Goal: Download file/media

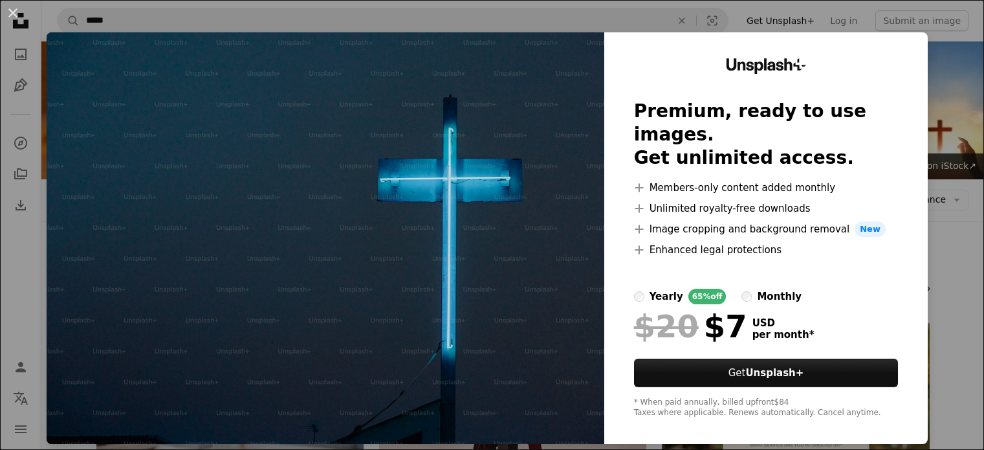
scroll to position [1746, 0]
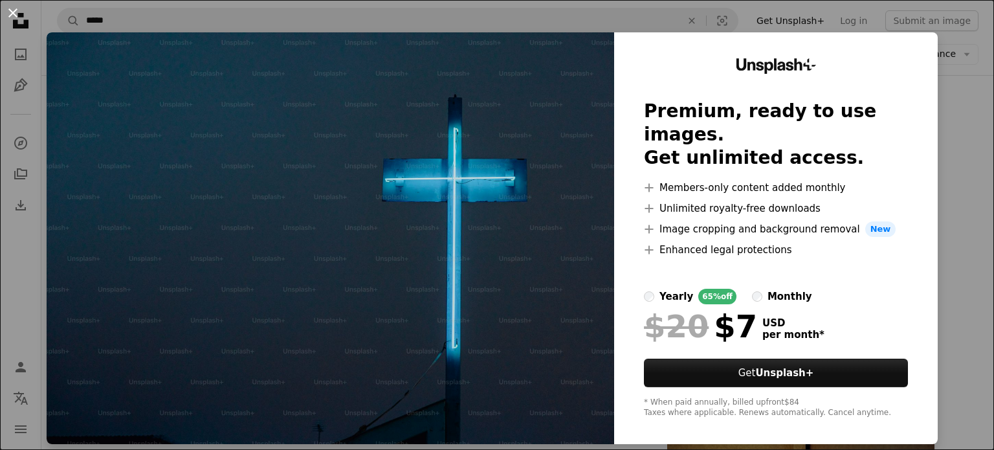
click at [13, 12] on button "An X shape" at bounding box center [13, 13] width 16 height 16
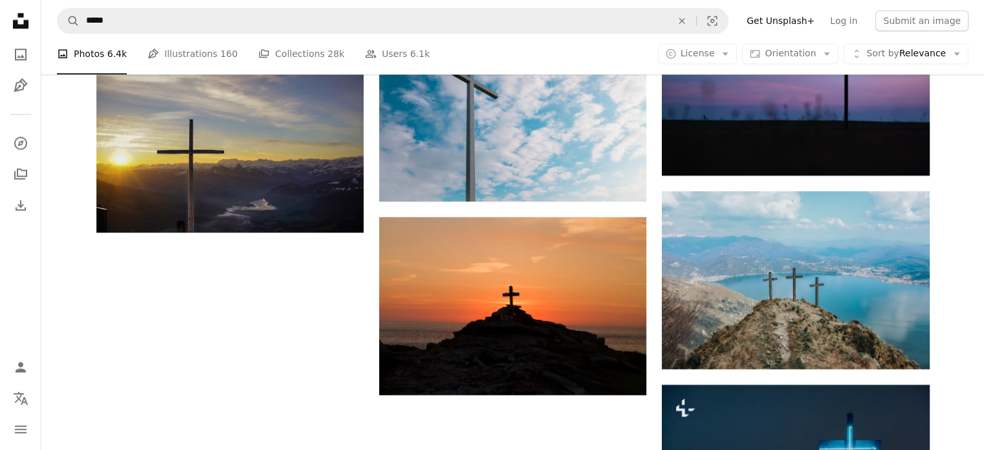
scroll to position [1488, 0]
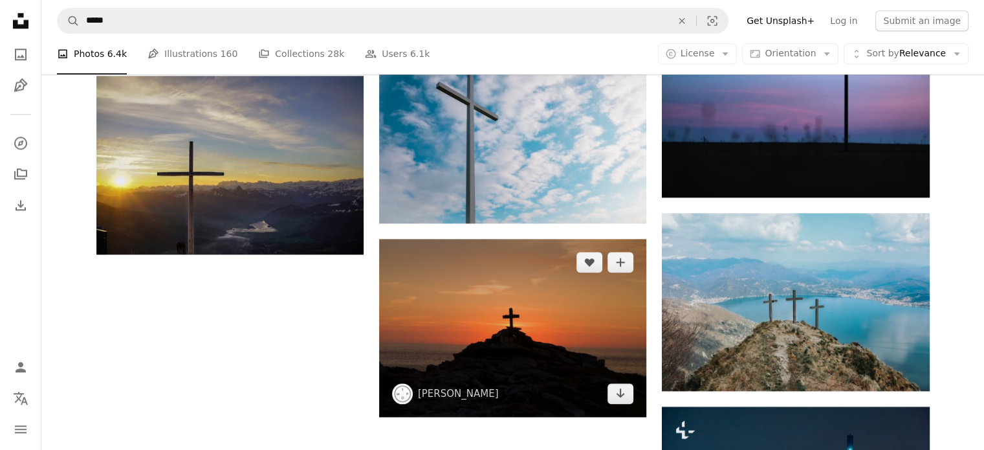
click at [543, 270] on img at bounding box center [512, 328] width 267 height 178
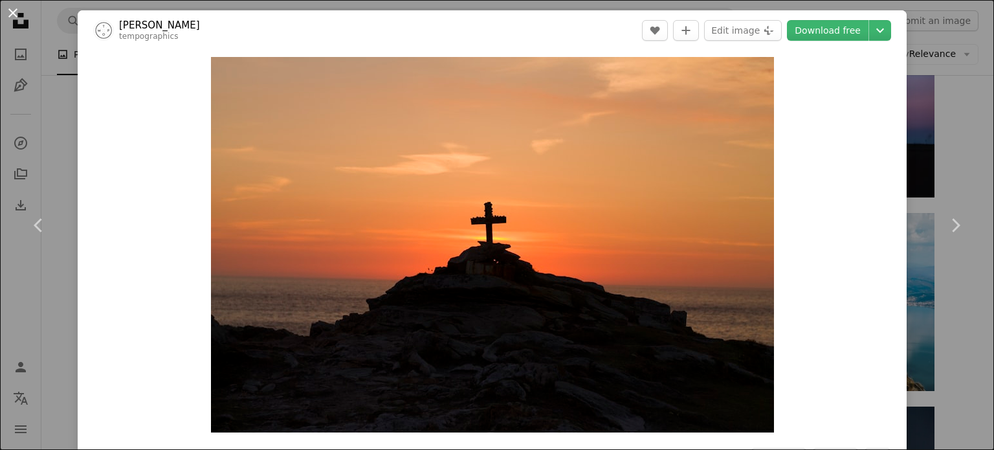
click at [13, 8] on button "An X shape" at bounding box center [13, 13] width 16 height 16
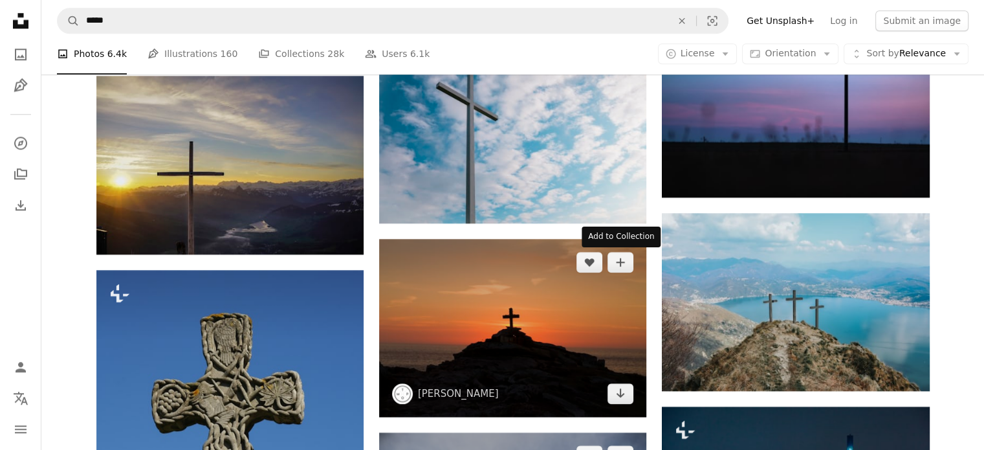
scroll to position [1746, 0]
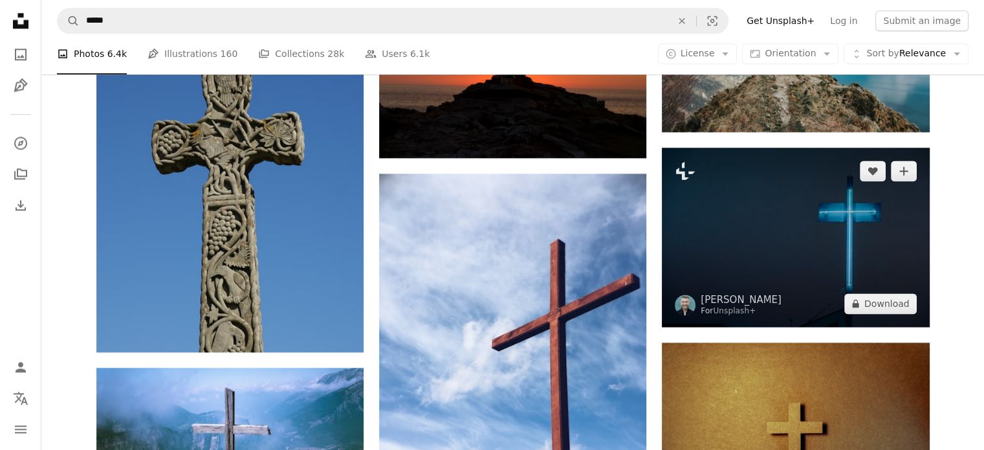
click at [767, 239] on img at bounding box center [795, 236] width 267 height 179
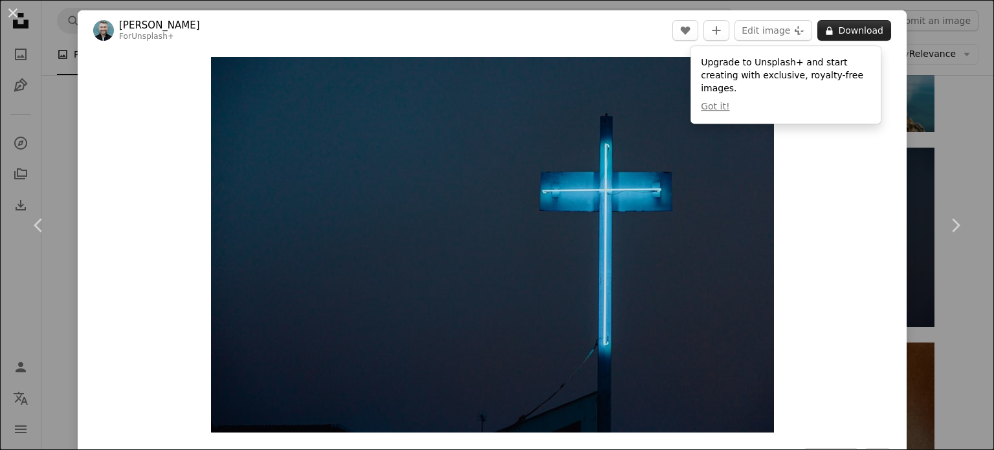
click at [834, 34] on button "A lock Download" at bounding box center [854, 30] width 74 height 21
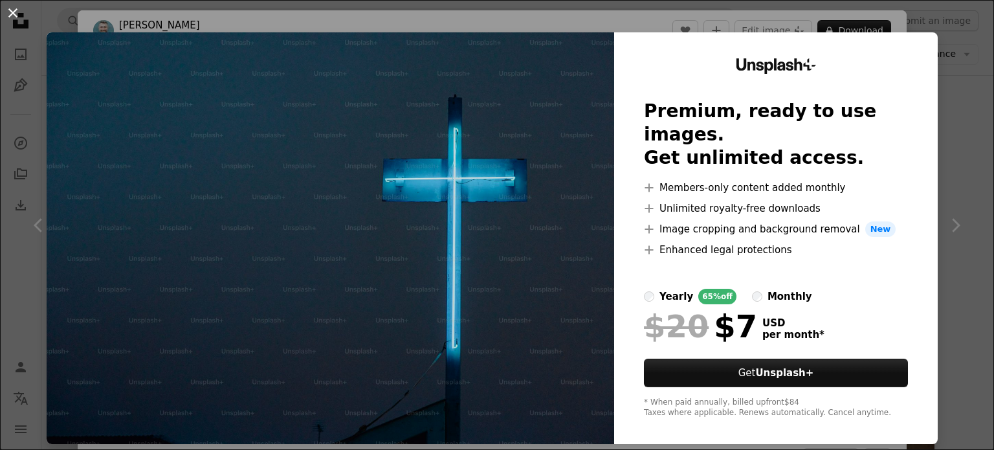
click at [12, 8] on button "An X shape" at bounding box center [13, 13] width 16 height 16
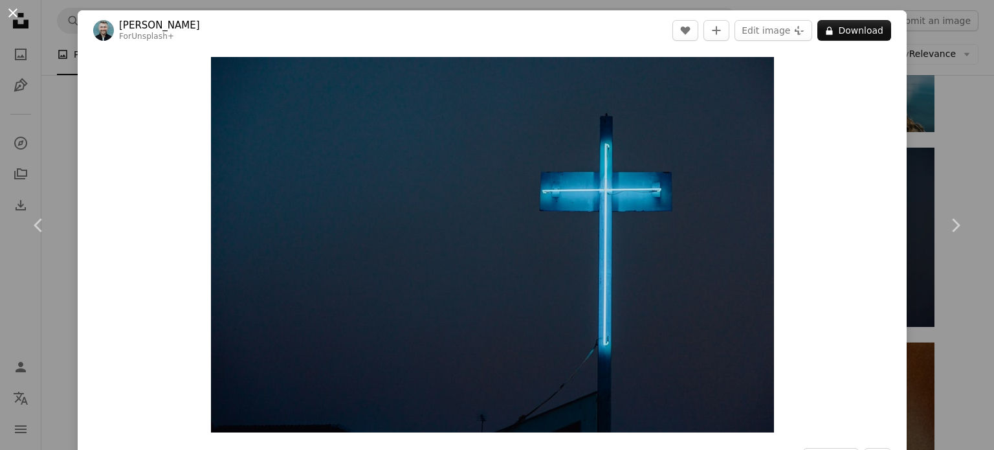
click at [13, 7] on button "An X shape" at bounding box center [13, 13] width 16 height 16
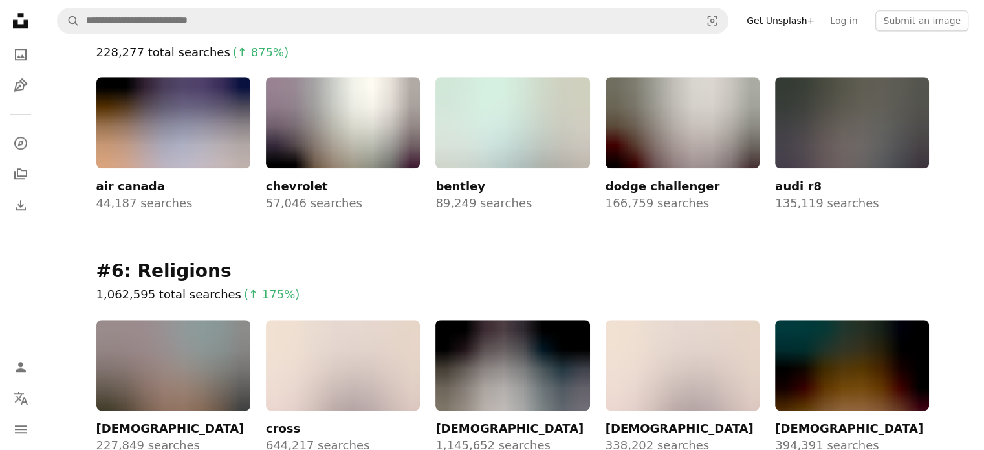
scroll to position [1100, 0]
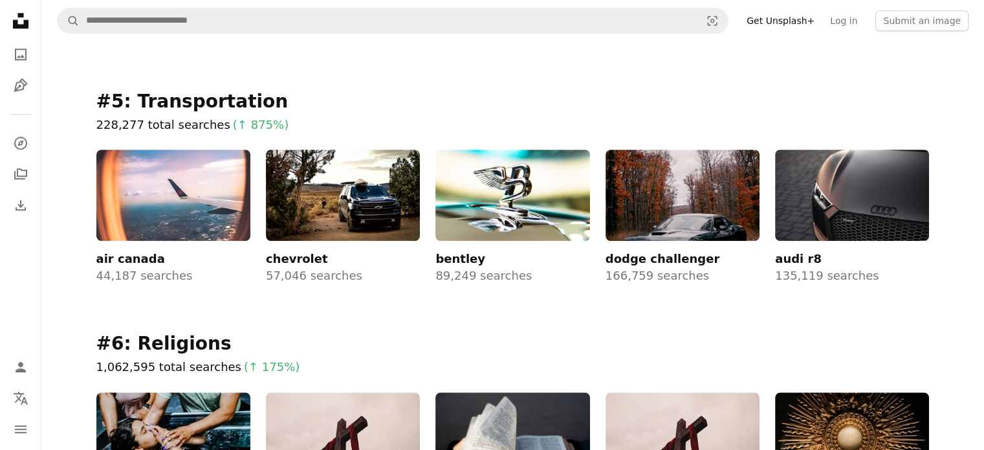
click at [32, 303] on html "Unsplash logo Unsplash Home A photo Pen Tool A compass A stack of folders Downl…" at bounding box center [492, 364] width 984 height 2929
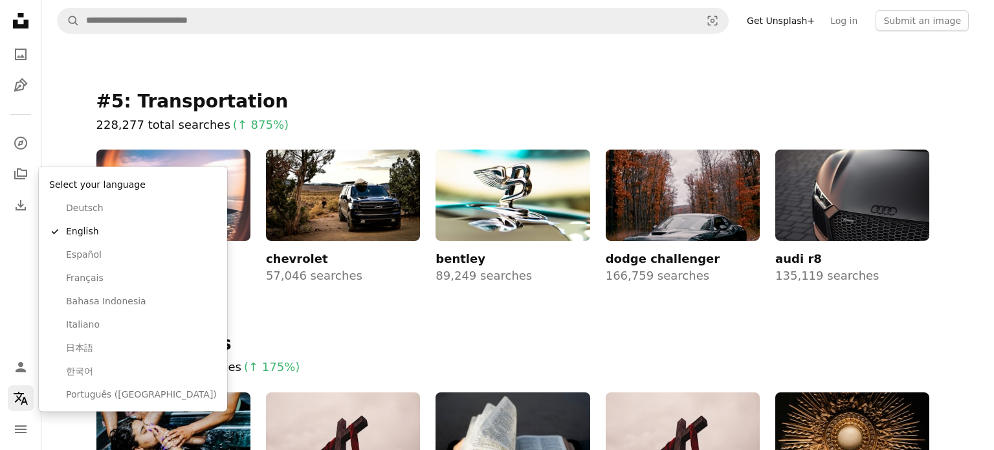
click at [20, 399] on icon "Language" at bounding box center [21, 397] width 14 height 13
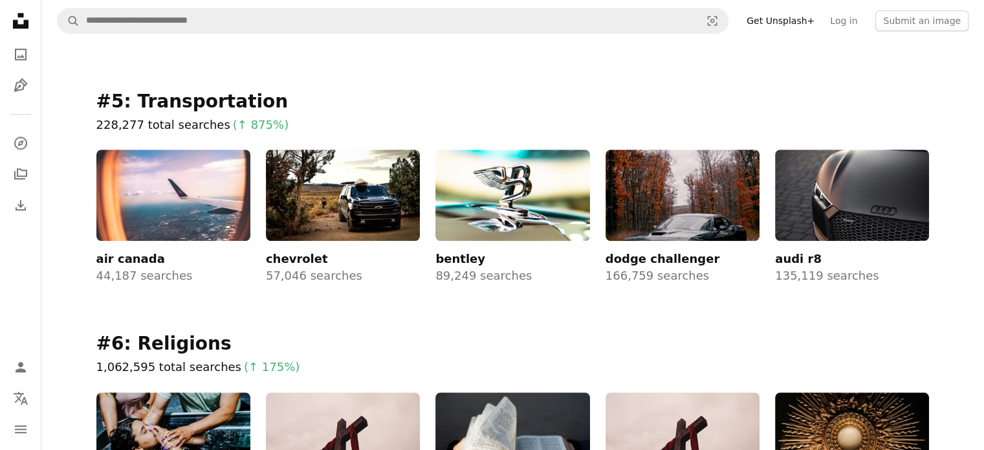
scroll to position [0, 0]
click at [20, 15] on icon at bounding box center [21, 21] width 16 height 16
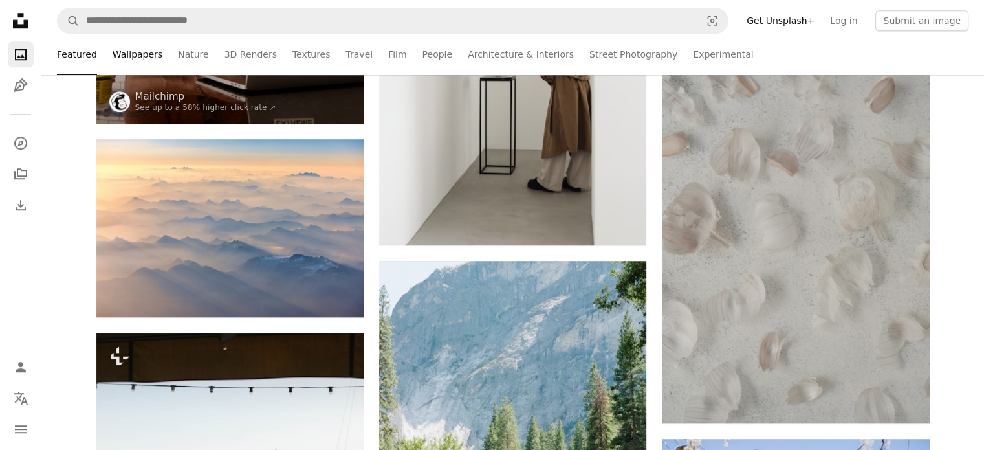
click at [132, 54] on link "Wallpapers" at bounding box center [138, 54] width 50 height 41
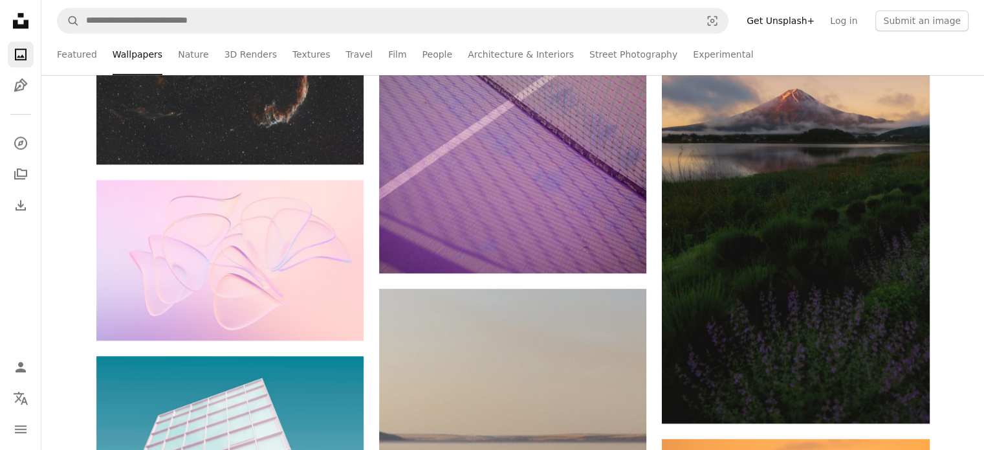
scroll to position [5369, 0]
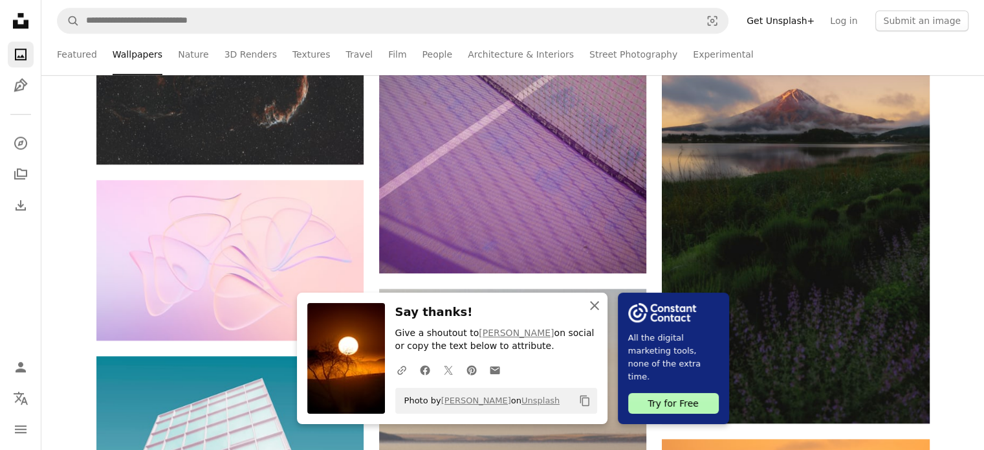
click at [592, 307] on icon "button" at bounding box center [594, 305] width 9 height 9
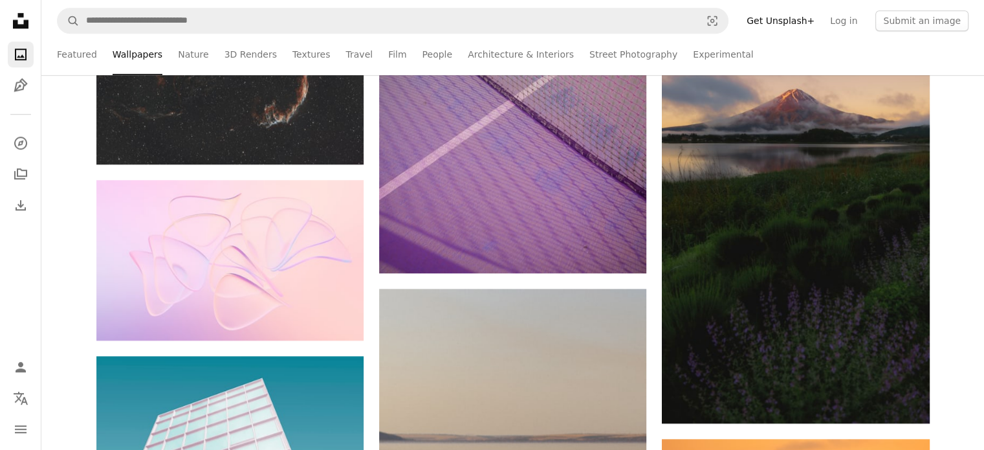
scroll to position [8150, 0]
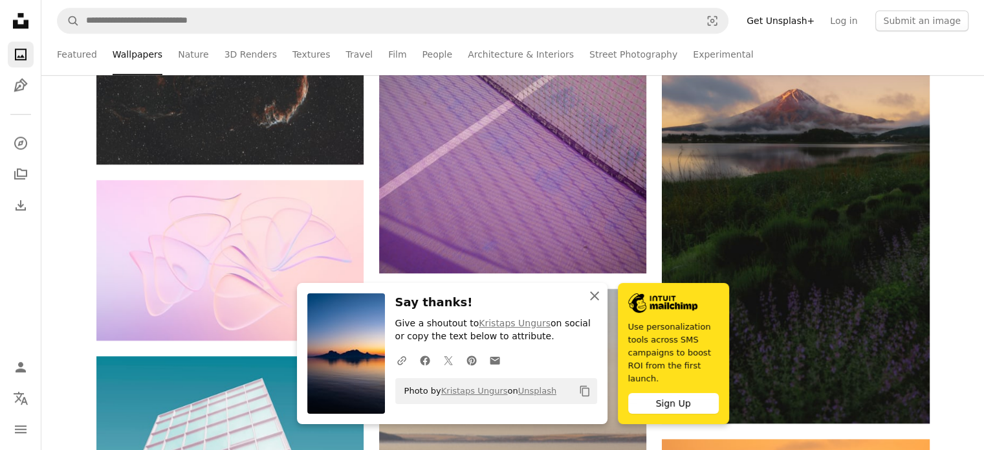
click at [590, 302] on icon "An X shape" at bounding box center [595, 296] width 16 height 16
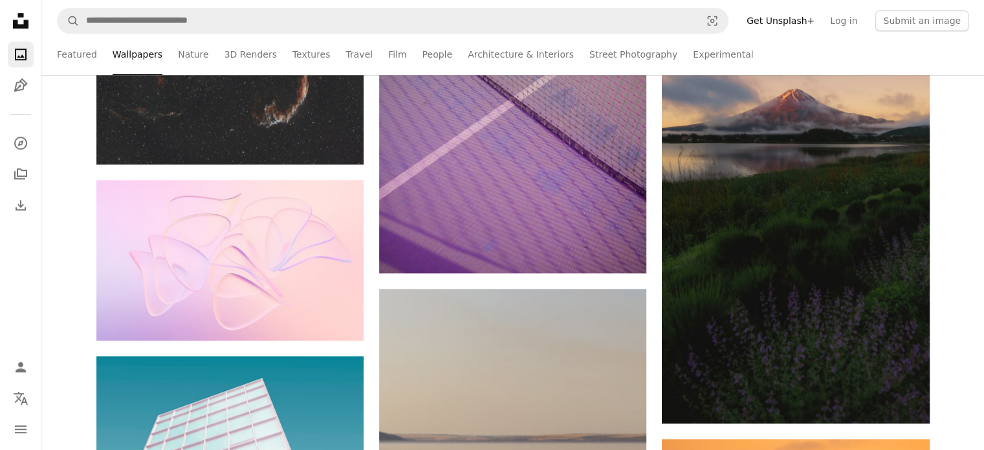
scroll to position [10737, 0]
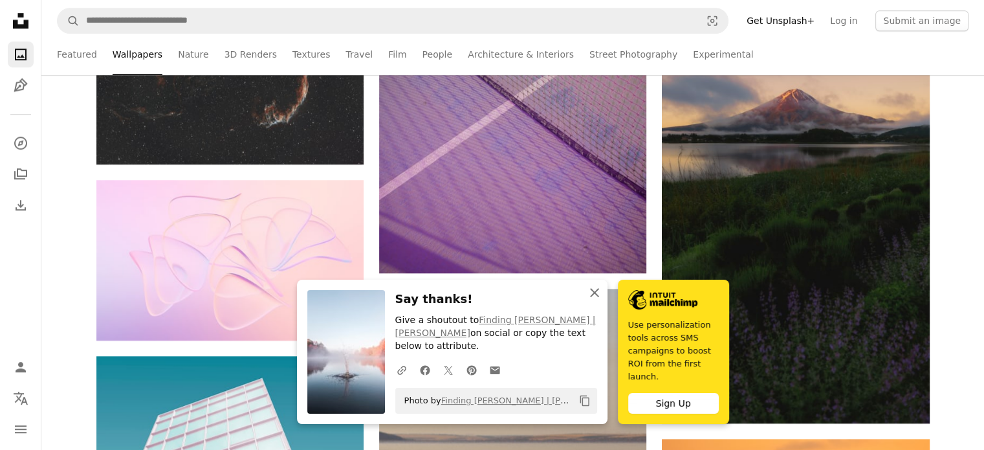
click at [592, 294] on icon "An X shape" at bounding box center [595, 293] width 16 height 16
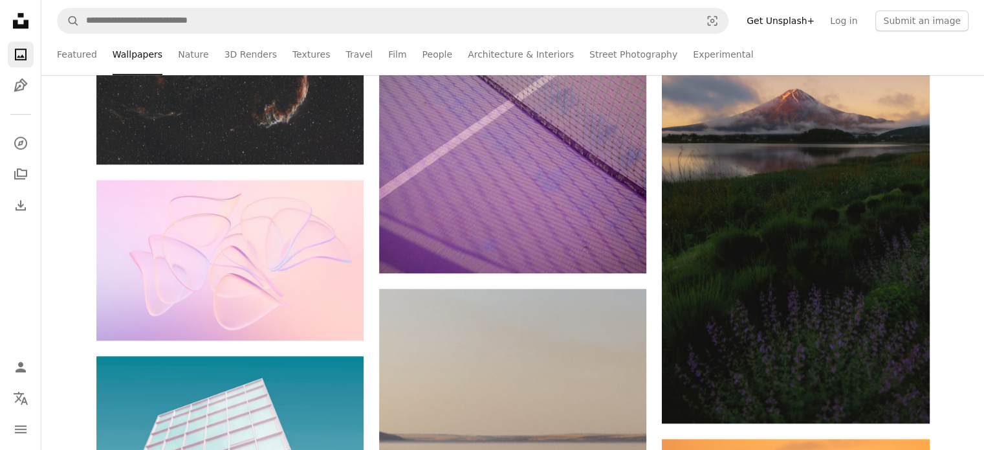
scroll to position [12613, 0]
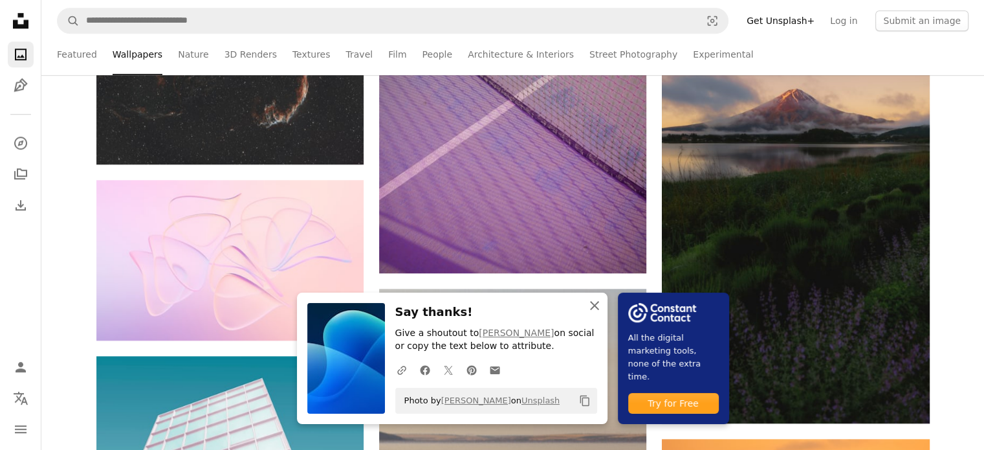
click at [592, 303] on icon "An X shape" at bounding box center [595, 306] width 16 height 16
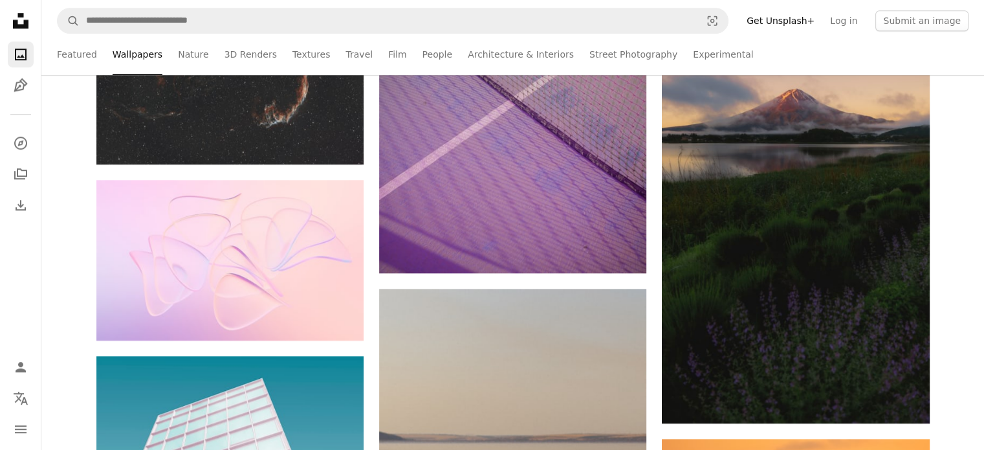
scroll to position [16365, 0]
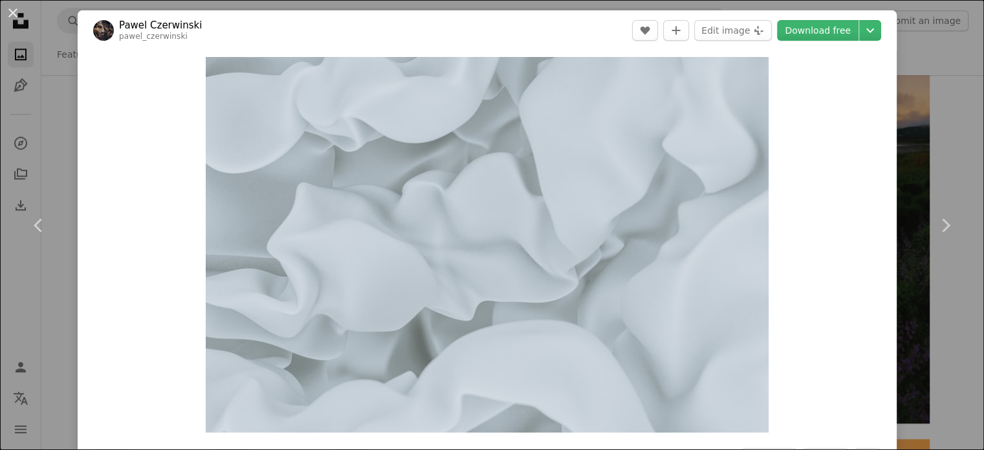
click at [629, 248] on img "Zoom in on this image" at bounding box center [487, 244] width 563 height 375
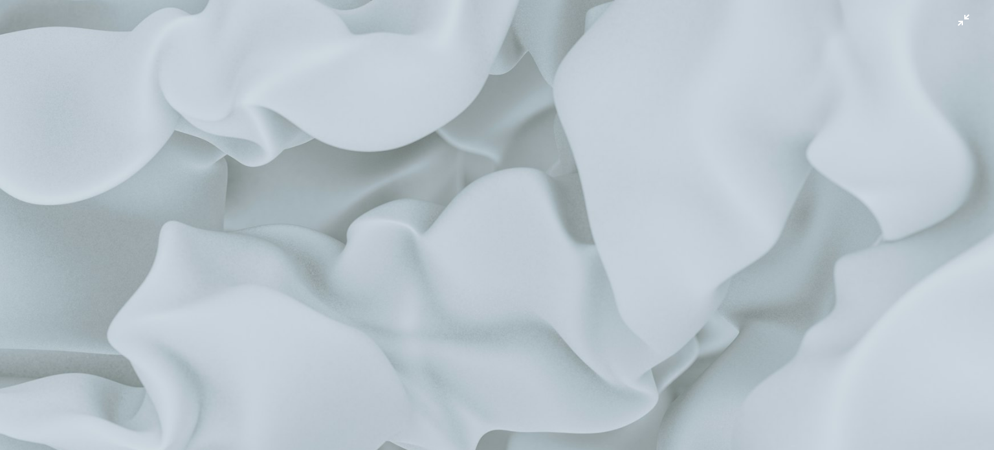
scroll to position [100, 0]
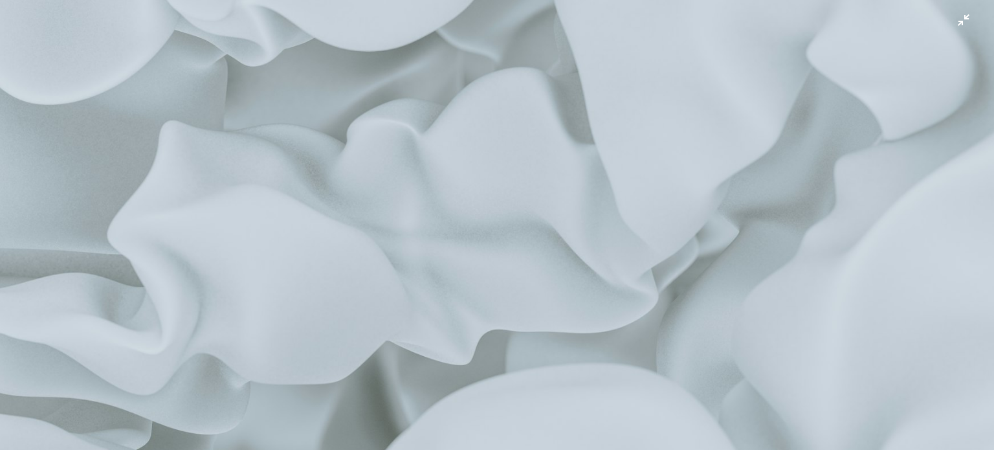
click at [956, 30] on img "Zoom out on this image" at bounding box center [496, 230] width 995 height 663
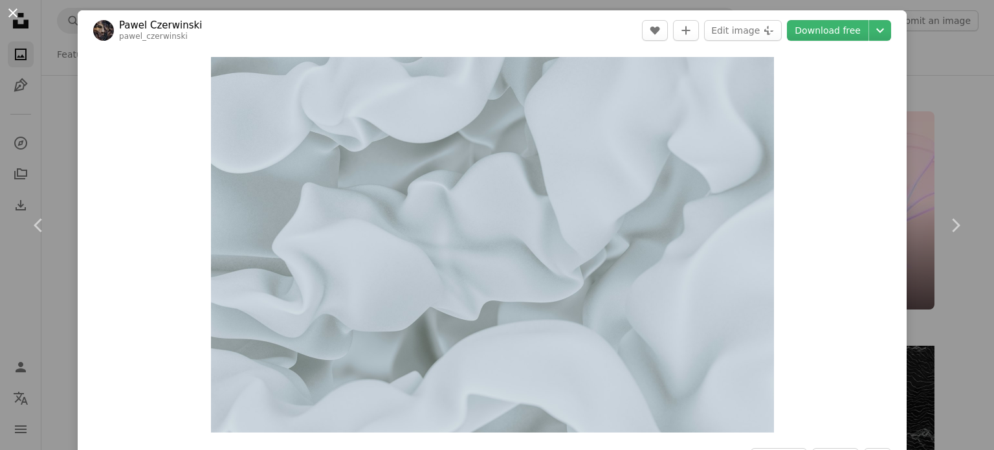
click at [10, 8] on button "An X shape" at bounding box center [13, 13] width 16 height 16
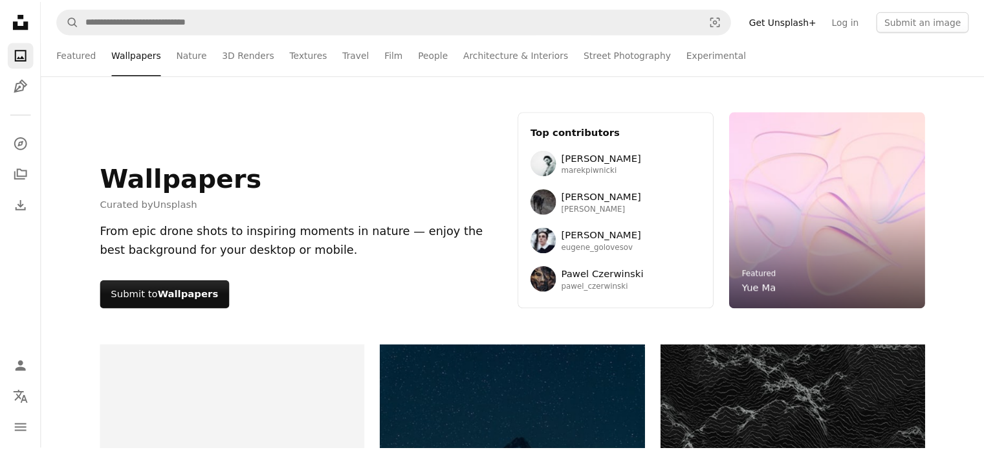
scroll to position [16365, 0]
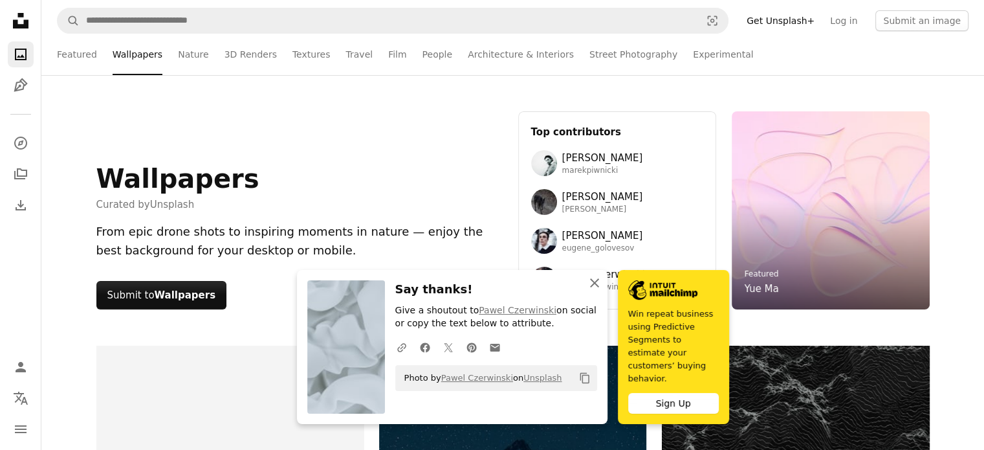
click at [591, 290] on icon "An X shape" at bounding box center [595, 283] width 16 height 16
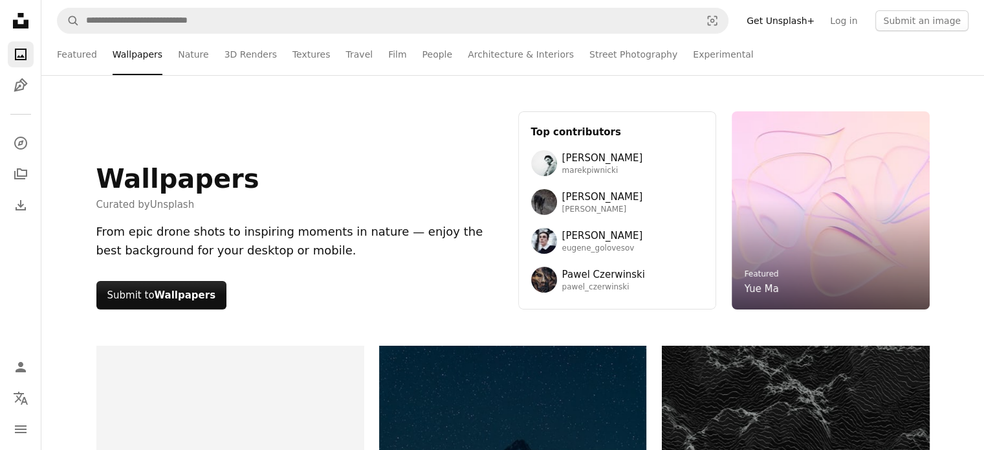
scroll to position [22704, 0]
